Goal: Task Accomplishment & Management: Manage account settings

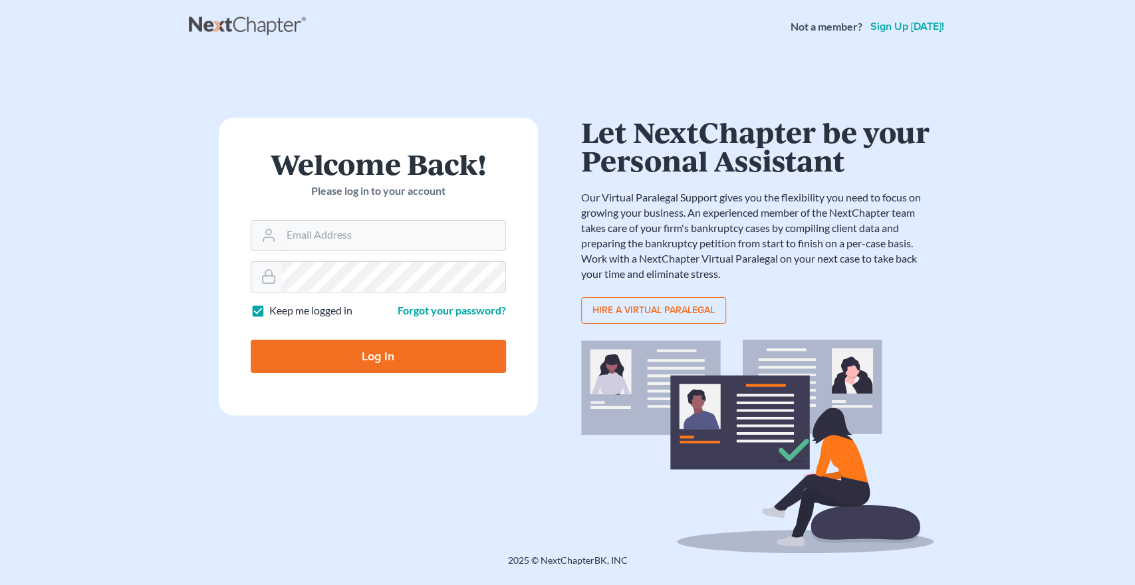
type input "lrubin@pennlawyer.com"
type input "Thinking..."
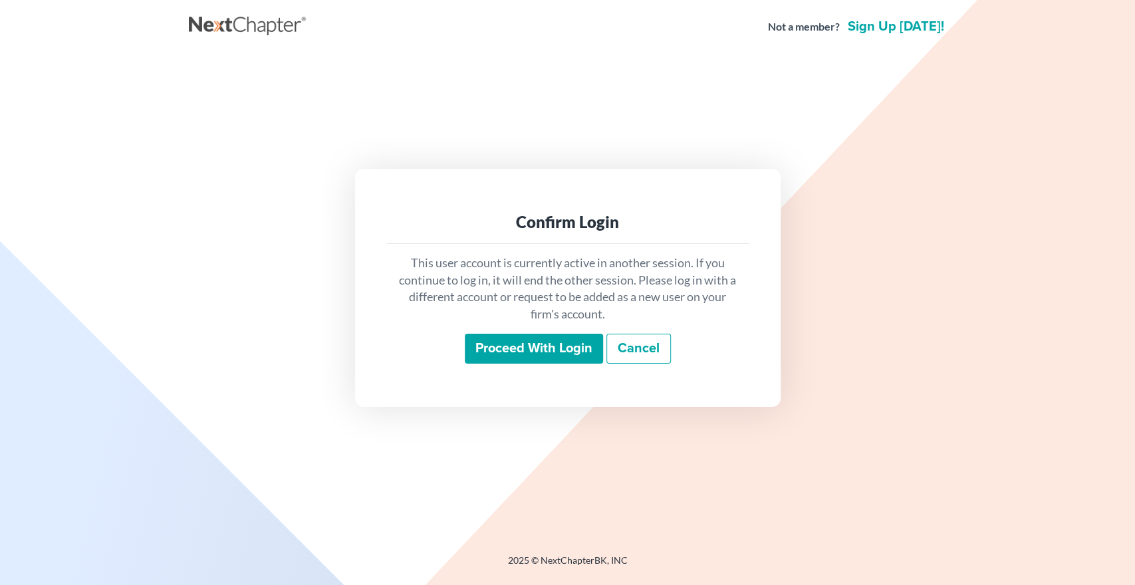
click at [517, 353] on input "Proceed with login" at bounding box center [534, 349] width 138 height 31
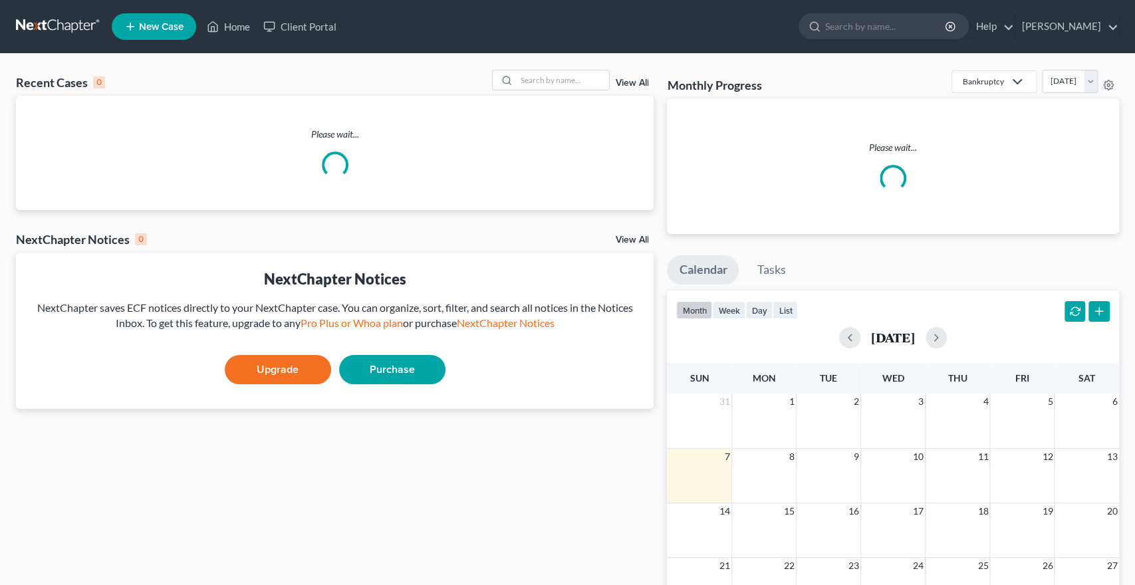
click at [517, 353] on div "Upgrade Purchase" at bounding box center [335, 370] width 616 height 47
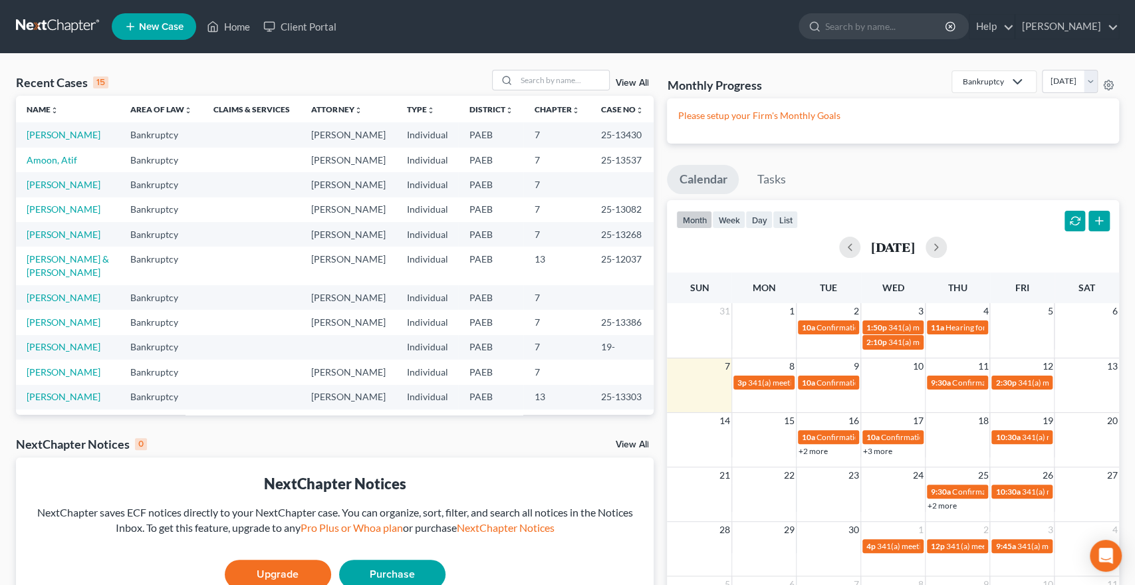
click at [68, 197] on td "Umile, Natalie" at bounding box center [68, 184] width 104 height 25
click at [71, 190] on link "Umile, Natalie" at bounding box center [64, 184] width 74 height 11
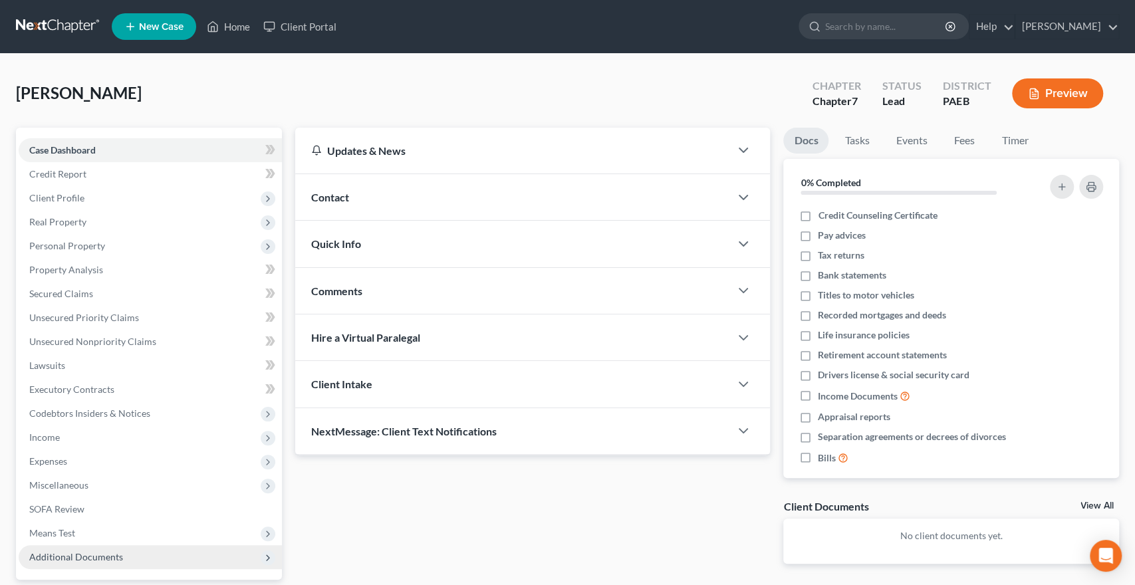
click at [96, 554] on span "Additional Documents" at bounding box center [76, 556] width 94 height 11
click at [366, 523] on div "Updates & News × Pennsylvania Eastern District Notes Take a look at NextChapter…" at bounding box center [533, 356] width 489 height 457
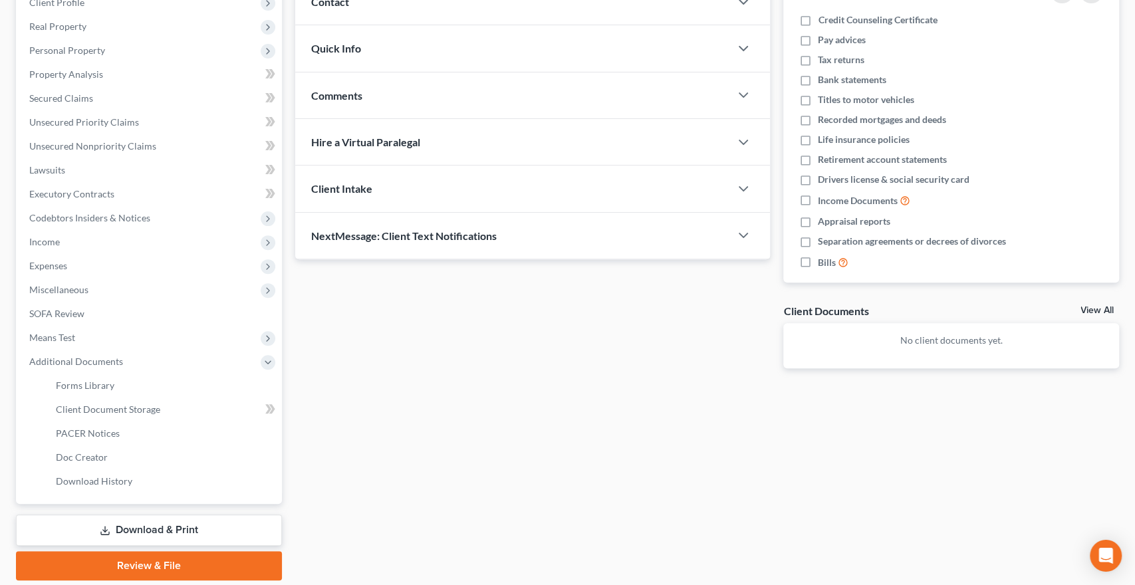
scroll to position [239, 0]
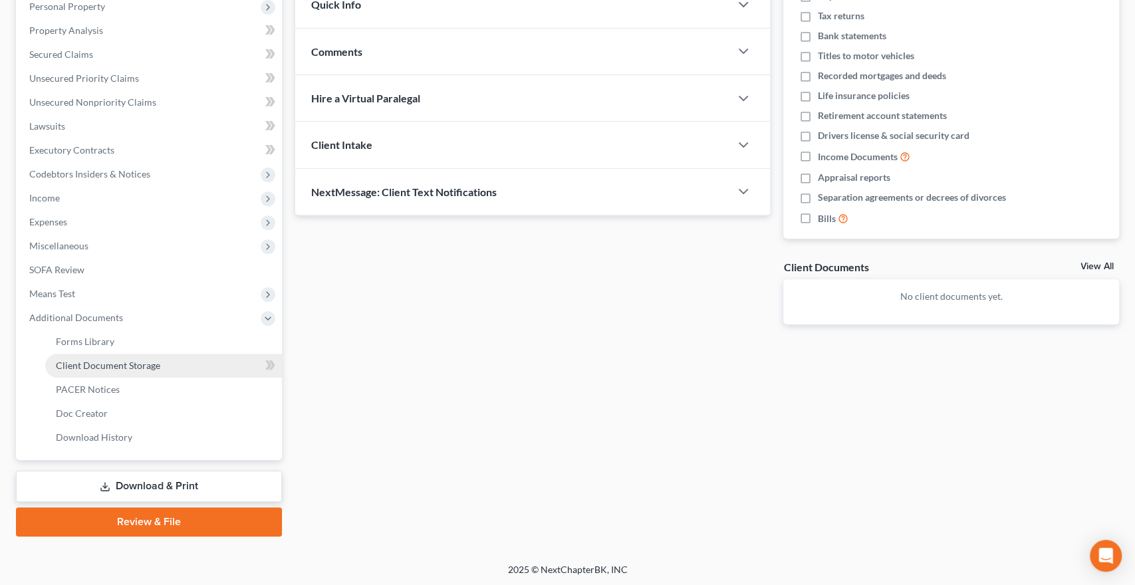
click at [135, 361] on span "Client Document Storage" at bounding box center [108, 365] width 104 height 11
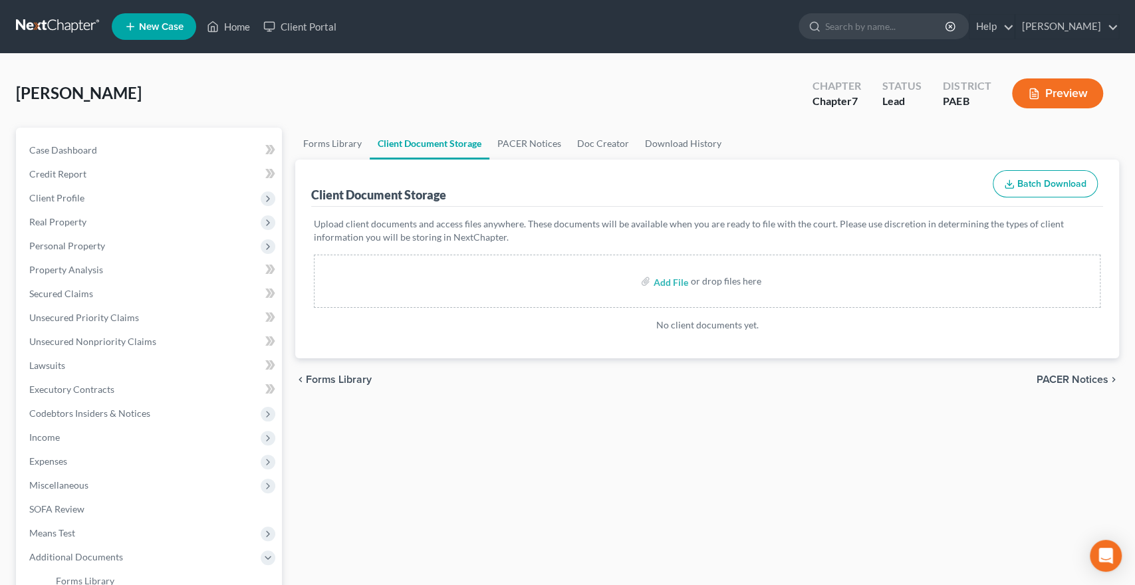
click at [653, 279] on label "Add File" at bounding box center [671, 283] width 37 height 24
click at [577, 534] on div "Forms Library Client Document Storage PACER Notices Doc Creator Download Histor…" at bounding box center [707, 452] width 837 height 648
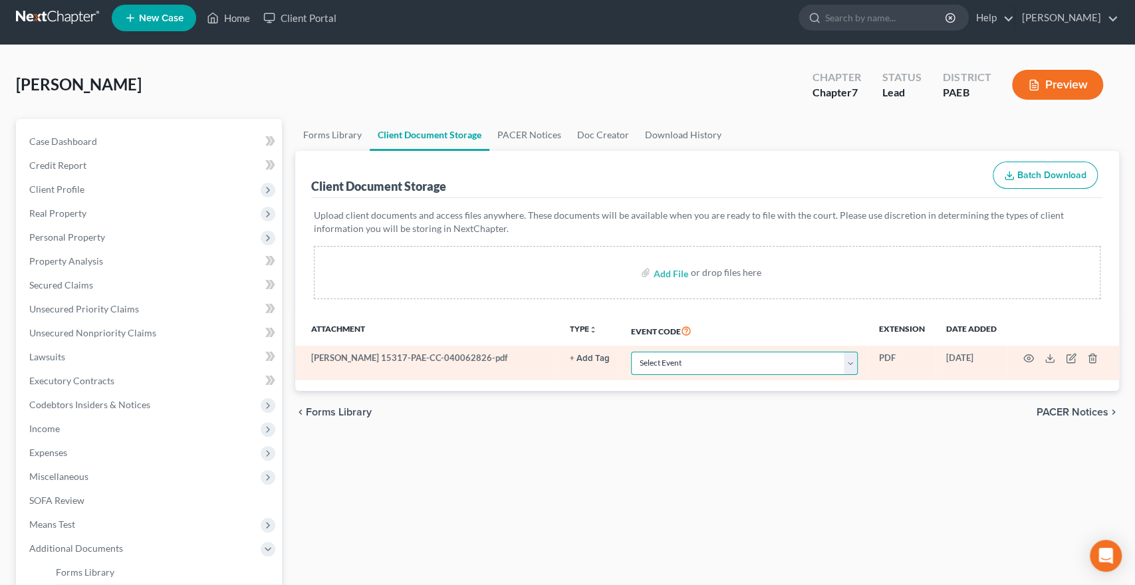
click at [631, 352] on select "Select Event Amended Matrix List of Creditors (Fee) Application to Have the Cha…" at bounding box center [744, 363] width 227 height 23
select select "2"
click option "Certificate of Credit Counseling" at bounding box center [0, 0] width 0 height 0
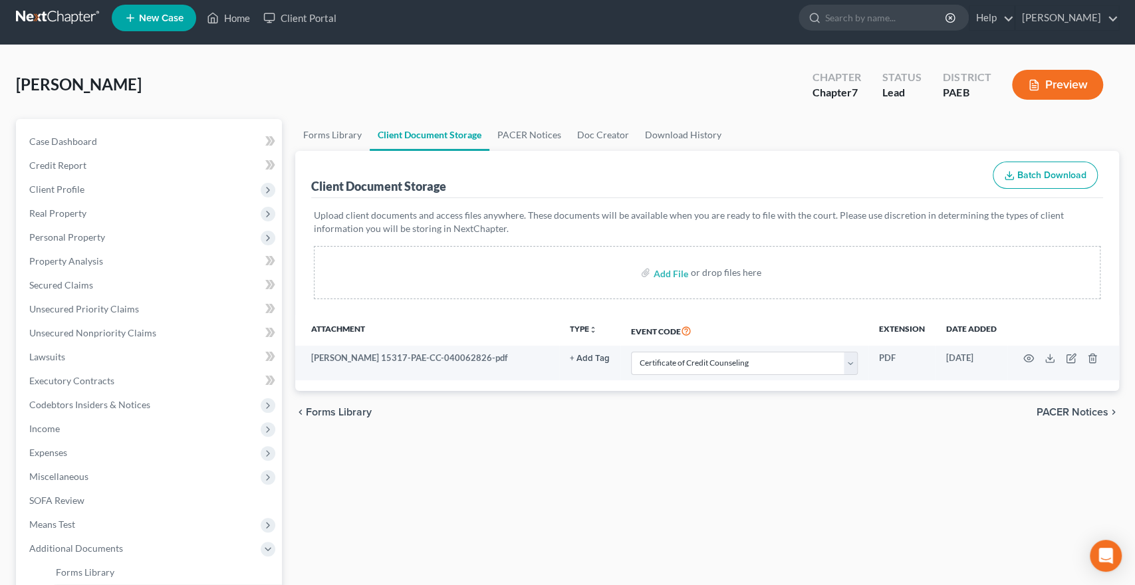
click at [248, 37] on nav "Home New Case Client Portal Lawrence Rubin lrubin@pennlawyer.com My Account Set…" at bounding box center [567, 17] width 1135 height 53
click at [226, 13] on link "Home" at bounding box center [228, 18] width 57 height 24
